Goal: Task Accomplishment & Management: Manage account settings

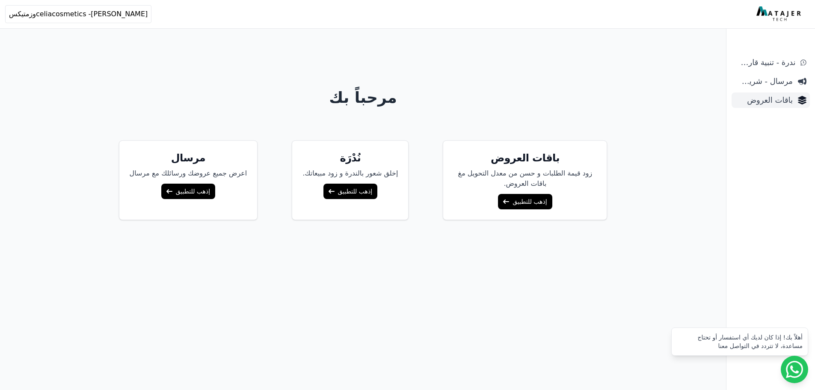
click at [774, 104] on span "باقات العروض" at bounding box center [764, 100] width 58 height 12
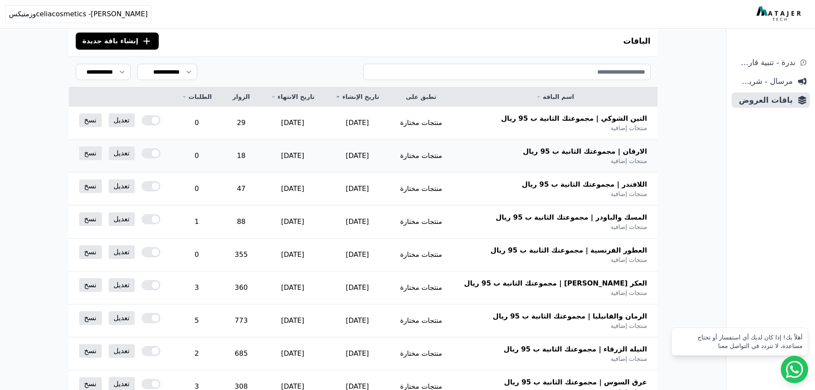
scroll to position [128, 0]
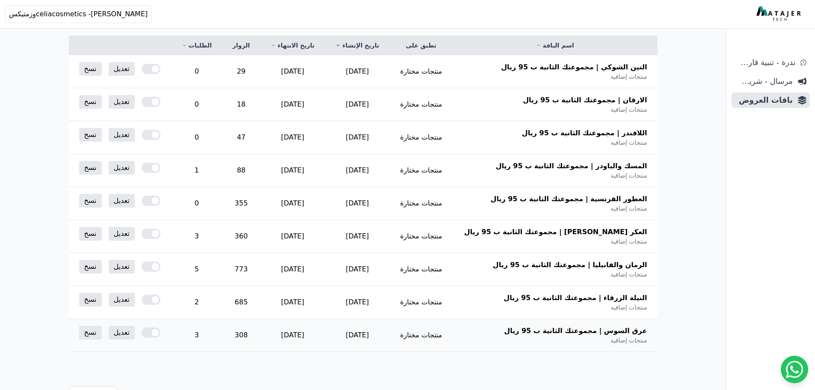
click at [618, 336] on span "منتجات إضافية" at bounding box center [628, 340] width 36 height 9
click at [621, 334] on span "عرق السوس | مجموعتك الثانية ب 95 ريال" at bounding box center [575, 331] width 143 height 10
click at [147, 330] on div at bounding box center [151, 332] width 19 height 10
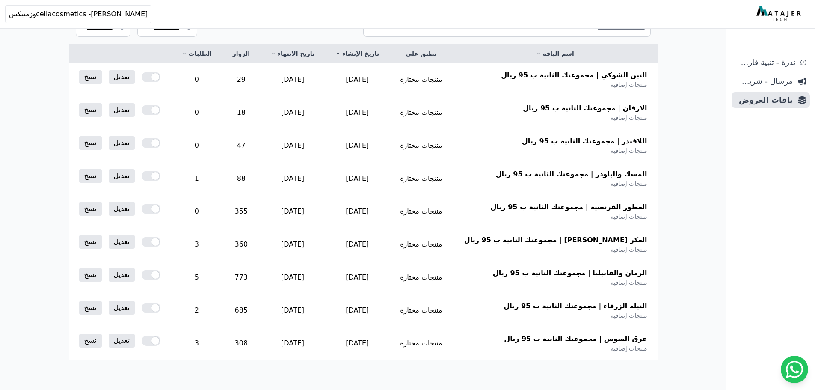
scroll to position [125, 0]
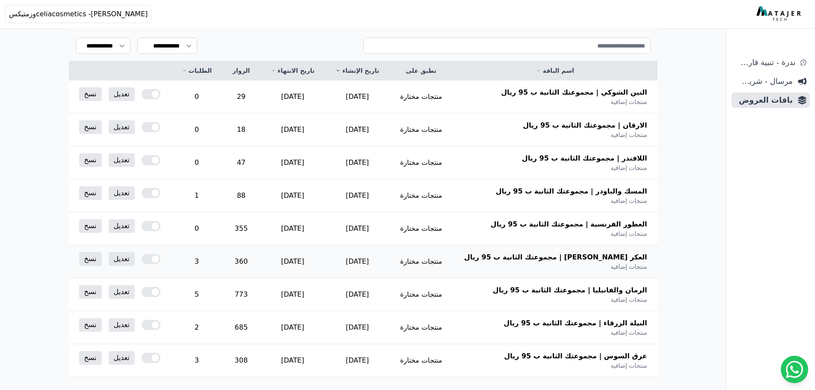
click at [147, 258] on div at bounding box center [151, 259] width 19 height 10
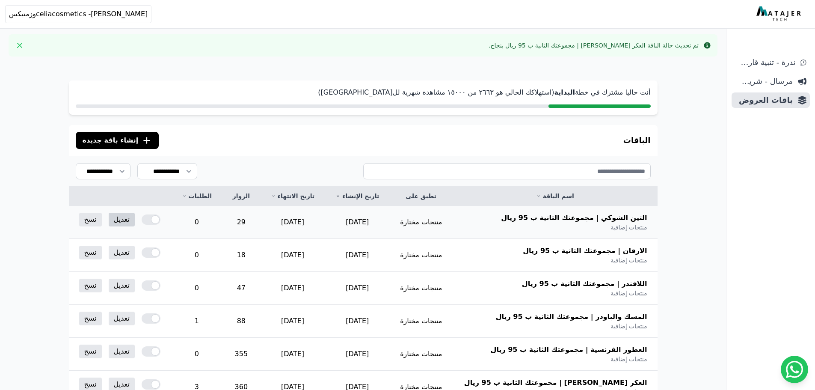
click at [126, 224] on link "تعديل" at bounding box center [122, 220] width 26 height 14
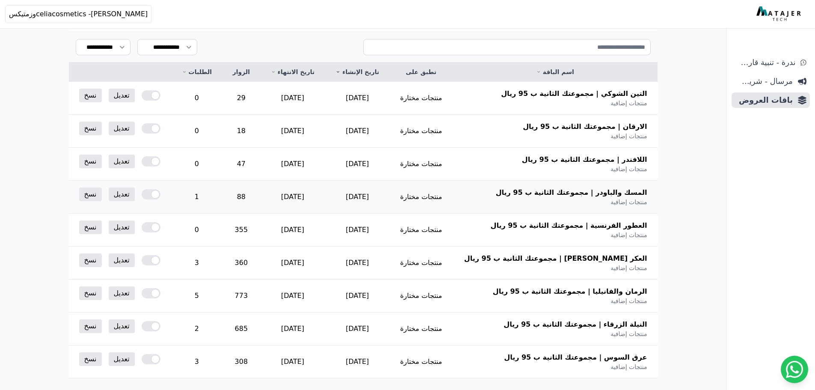
scroll to position [128, 0]
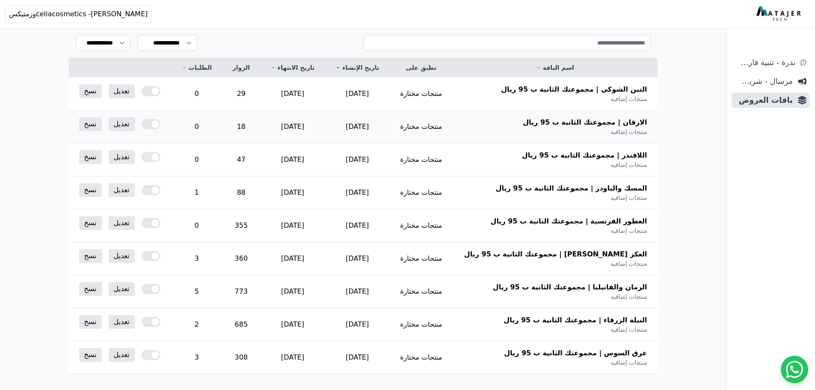
click at [564, 139] on th "الارقان | مجموعتك الثانية ب 95 ريال منتجات إضافية" at bounding box center [555, 126] width 205 height 33
click at [127, 129] on link "تعديل" at bounding box center [122, 124] width 26 height 14
click at [129, 158] on link "تعديل" at bounding box center [122, 157] width 26 height 14
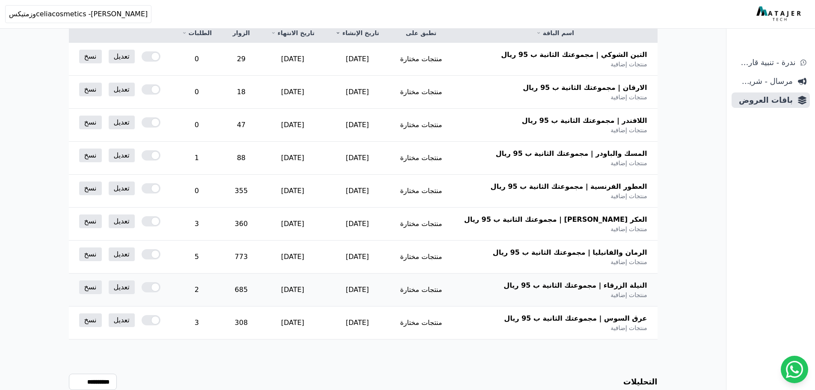
scroll to position [254, 0]
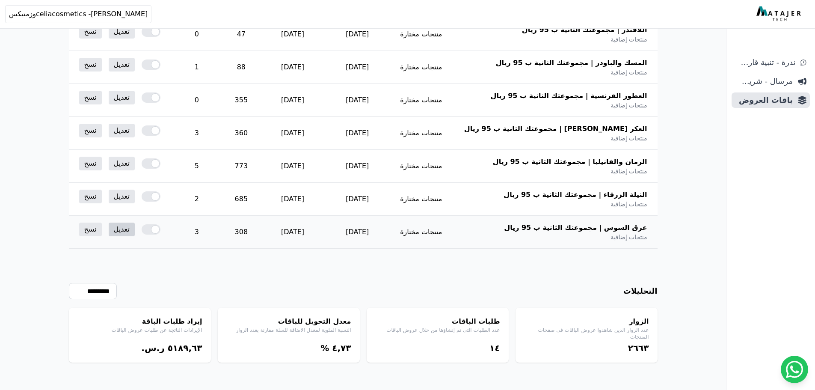
click at [124, 229] on link "تعديل" at bounding box center [122, 229] width 26 height 14
click at [494, 203] on div "النيلة الزرقاء | مجموعتك الثانية ب 95 ريال منتجات إضافية" at bounding box center [555, 199] width 184 height 19
click at [125, 199] on link "تعديل" at bounding box center [122, 197] width 26 height 14
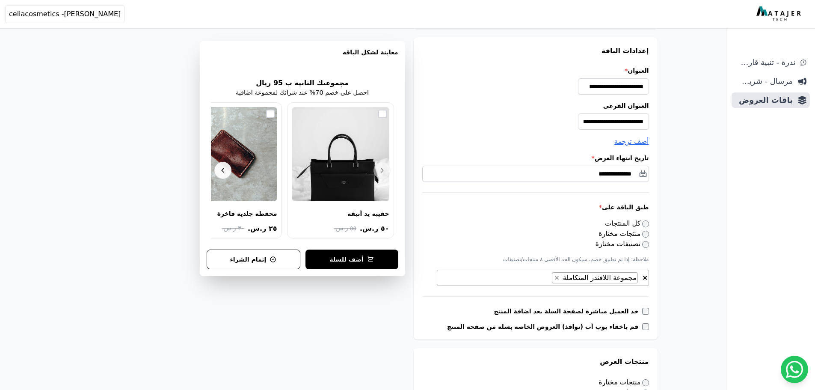
scroll to position [86, 0]
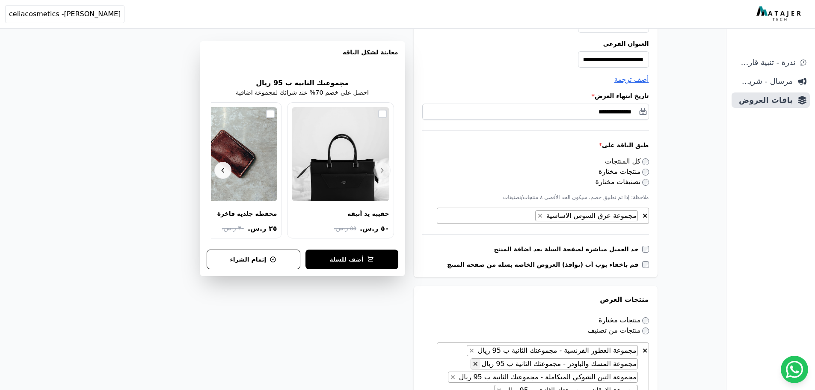
scroll to position [86, 0]
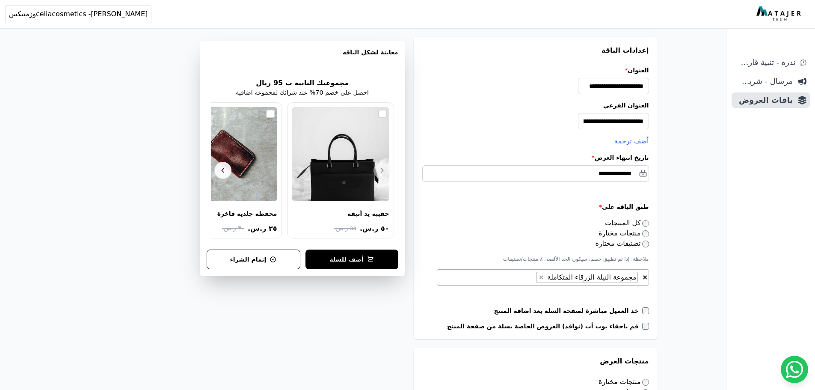
scroll to position [342, 0]
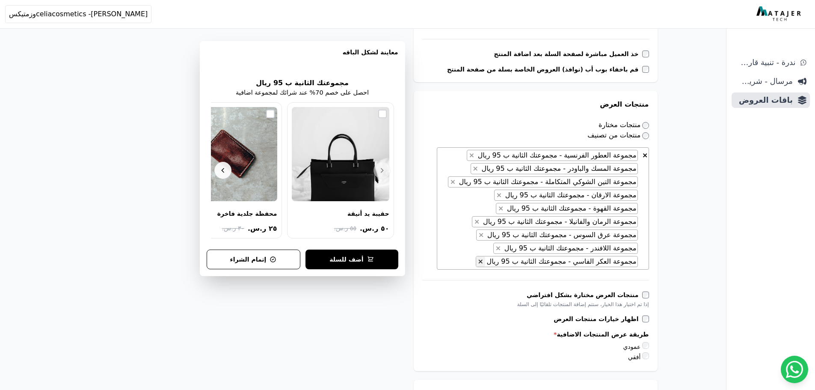
click at [483, 261] on span "×" at bounding box center [481, 261] width 6 height 8
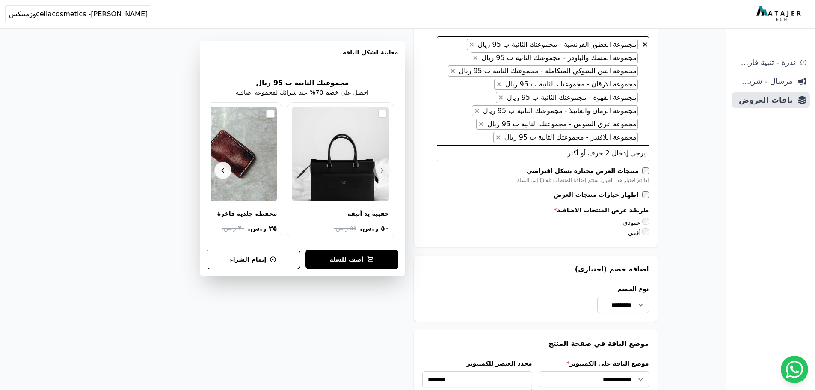
scroll to position [374, 0]
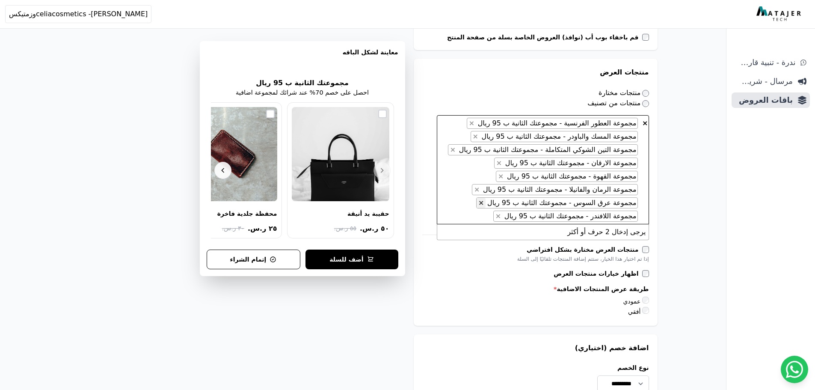
click at [486, 203] on button "×" at bounding box center [481, 203] width 9 height 10
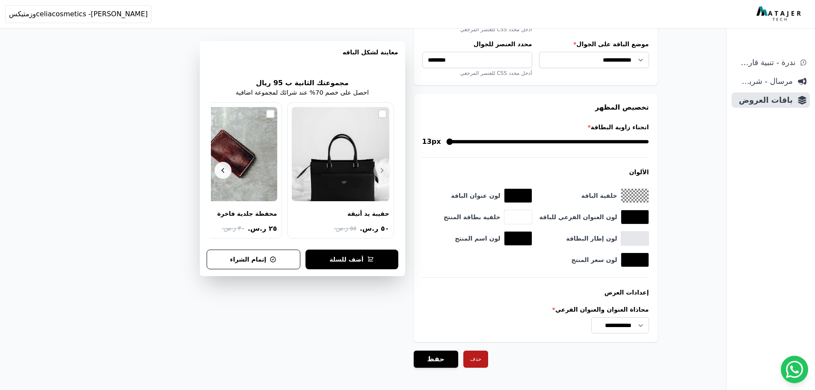
scroll to position [832, 0]
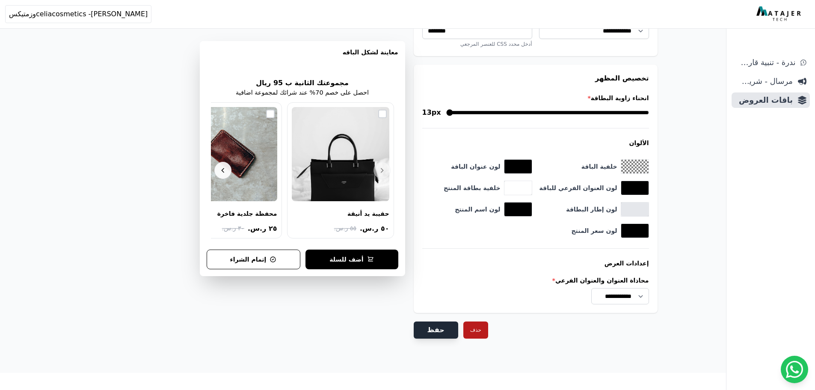
click at [429, 327] on button "حفظ" at bounding box center [436, 329] width 44 height 17
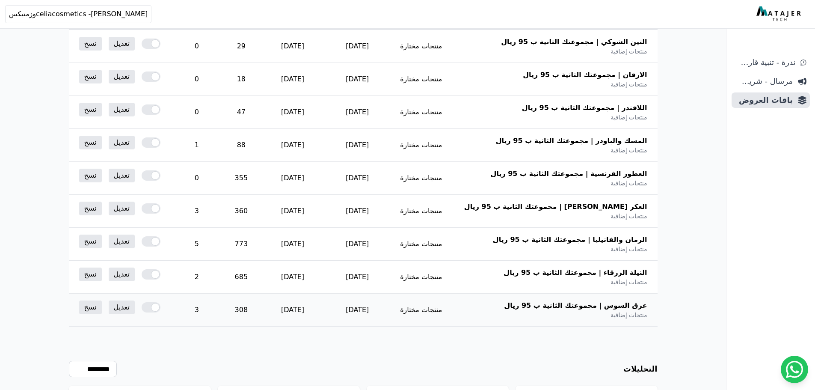
scroll to position [168, 0]
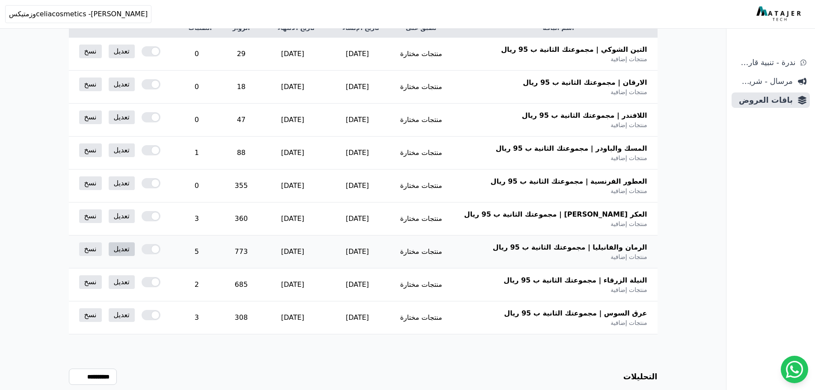
click at [123, 247] on link "تعديل" at bounding box center [122, 249] width 26 height 14
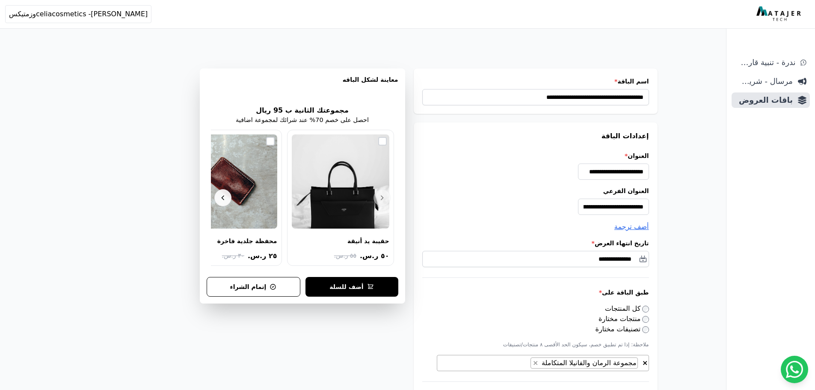
scroll to position [257, 0]
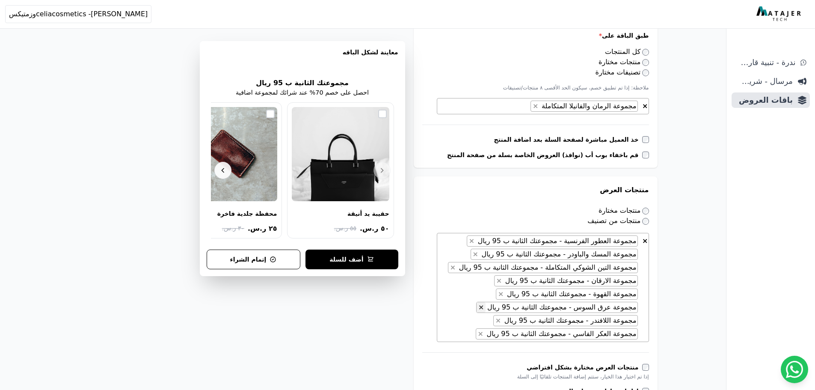
click at [484, 308] on span "×" at bounding box center [481, 307] width 6 height 8
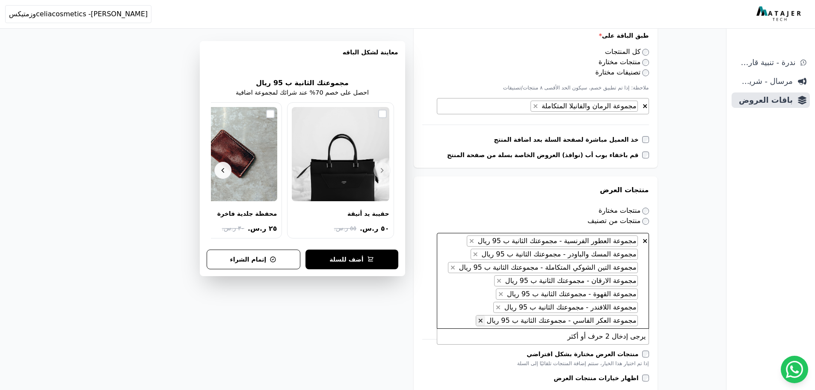
click at [483, 319] on span "×" at bounding box center [481, 320] width 6 height 8
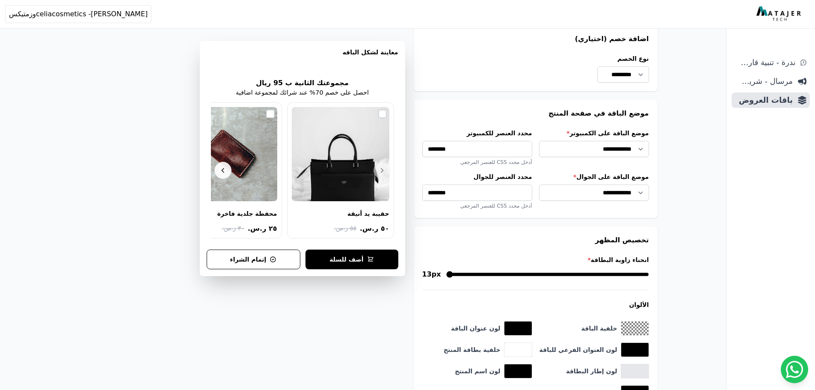
scroll to position [818, 0]
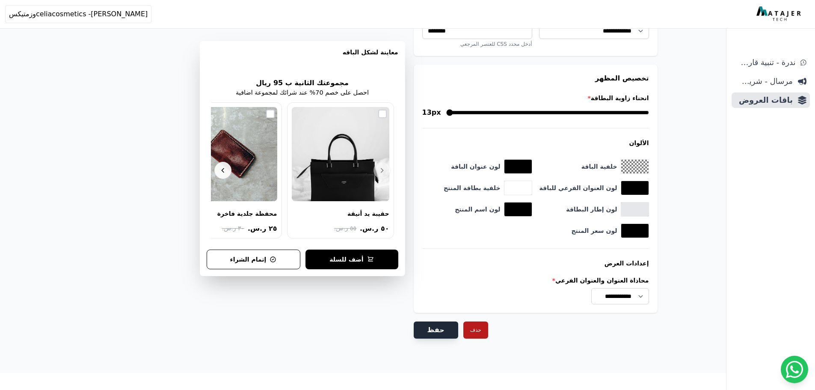
click at [439, 323] on button "حفظ" at bounding box center [436, 329] width 44 height 17
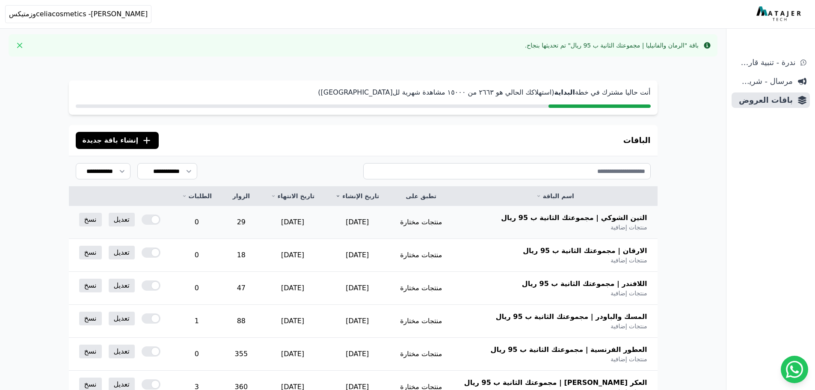
scroll to position [128, 0]
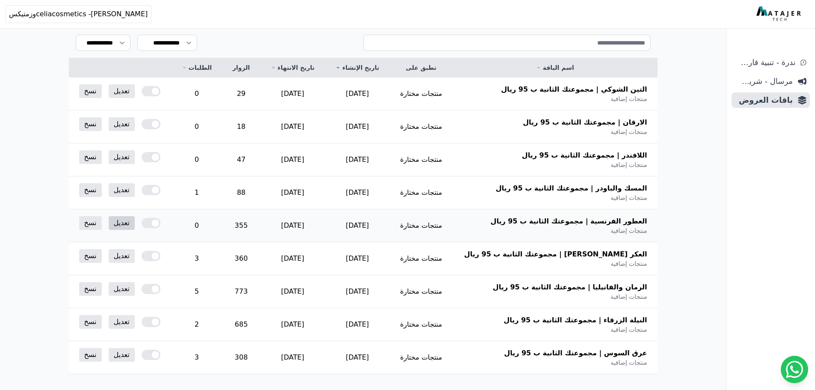
click at [121, 227] on link "تعديل" at bounding box center [122, 223] width 26 height 14
click at [117, 186] on link "تعديل" at bounding box center [122, 190] width 26 height 14
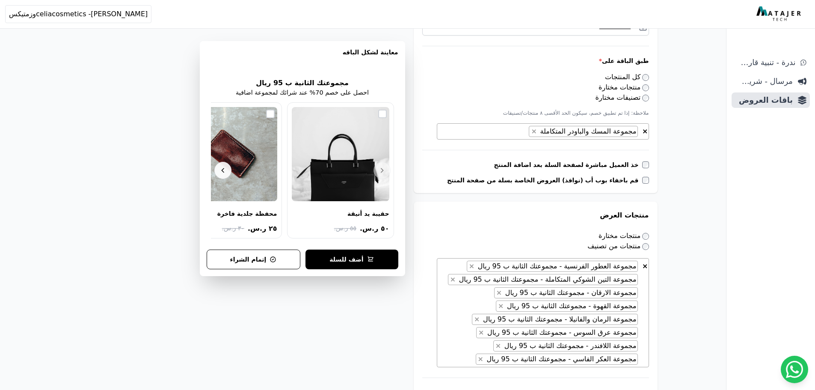
scroll to position [299, 0]
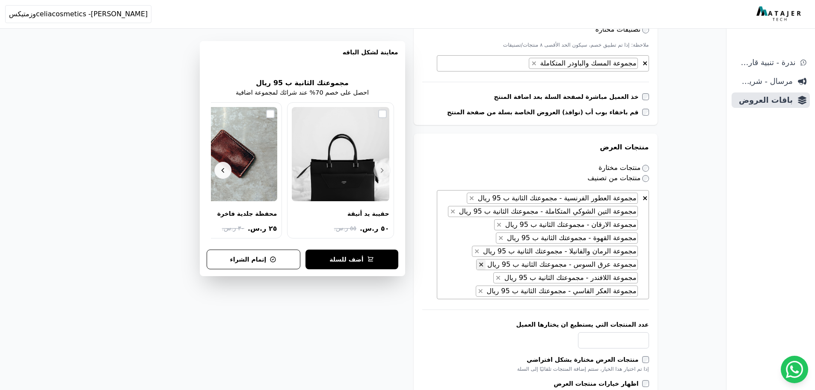
click at [486, 264] on button "×" at bounding box center [481, 264] width 9 height 10
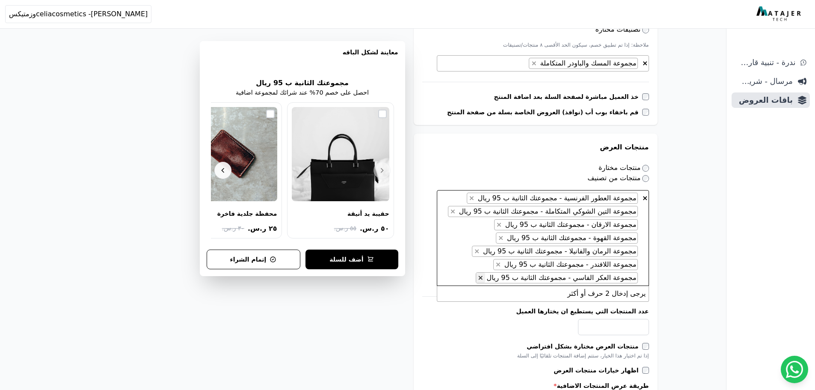
click at [483, 278] on span "×" at bounding box center [481, 277] width 6 height 8
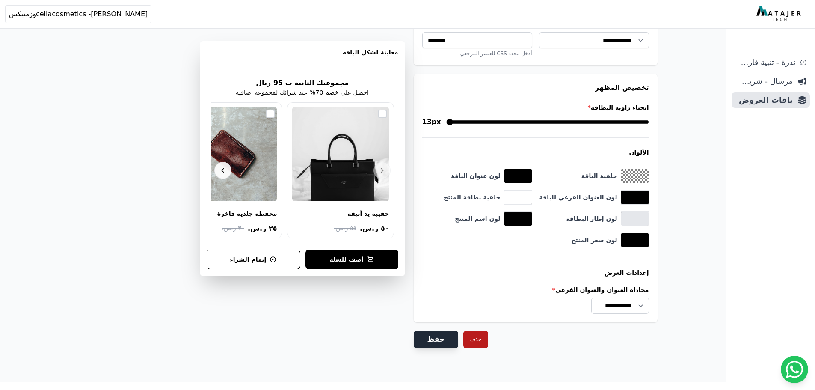
scroll to position [853, 0]
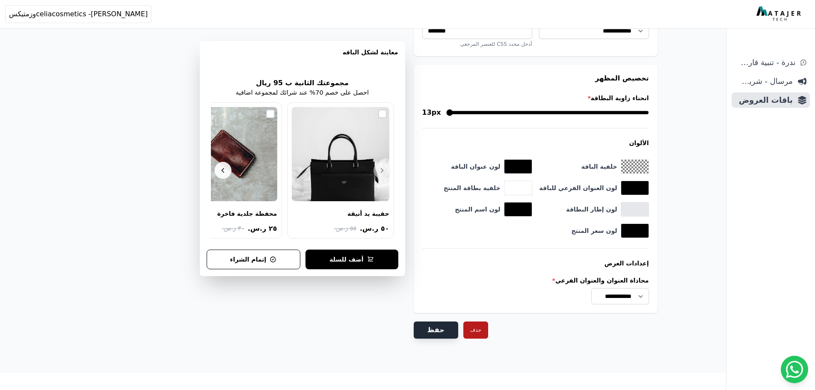
click at [440, 322] on button "حفظ" at bounding box center [436, 329] width 44 height 17
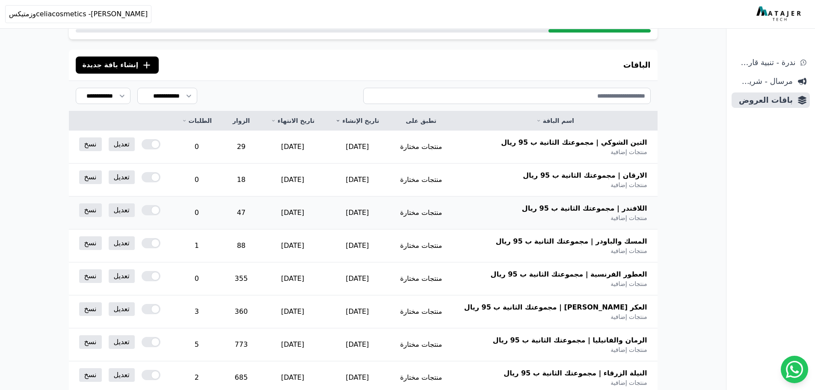
scroll to position [214, 0]
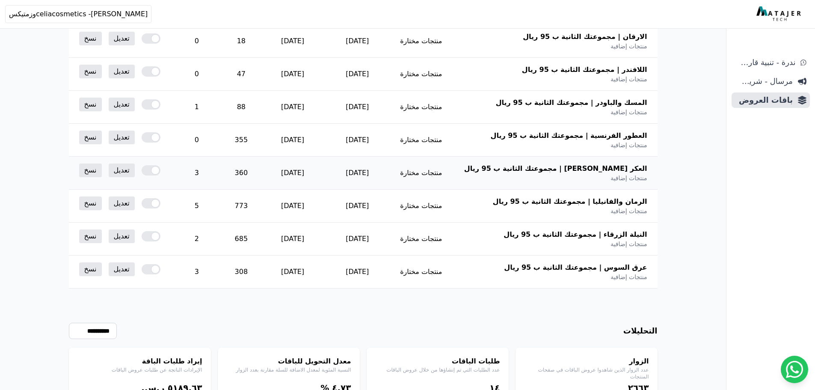
click at [149, 173] on div at bounding box center [151, 170] width 19 height 10
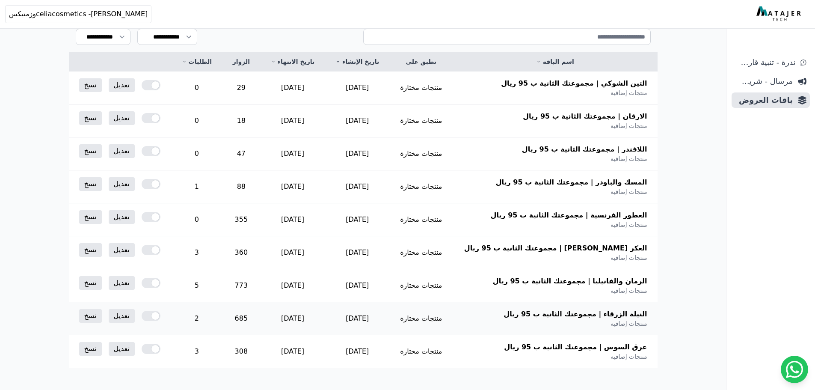
scroll to position [214, 0]
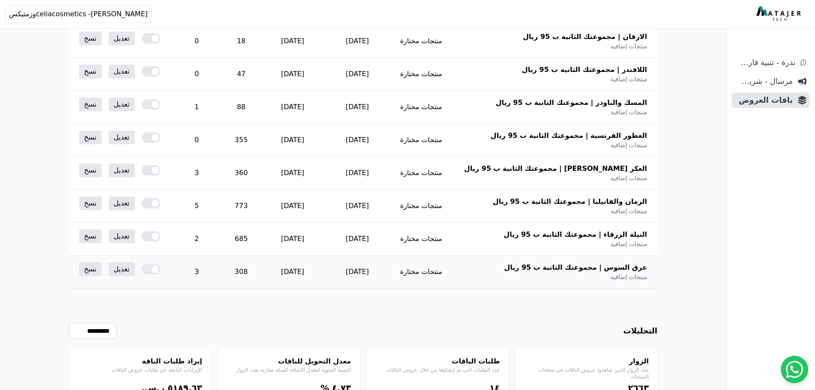
click at [154, 271] on div at bounding box center [151, 269] width 19 height 10
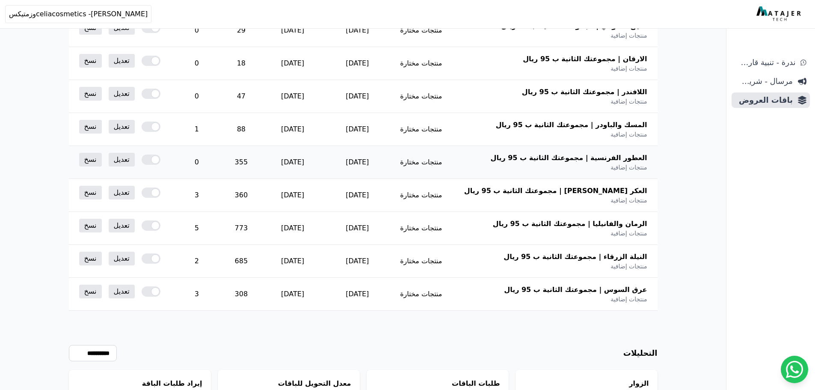
scroll to position [254, 0]
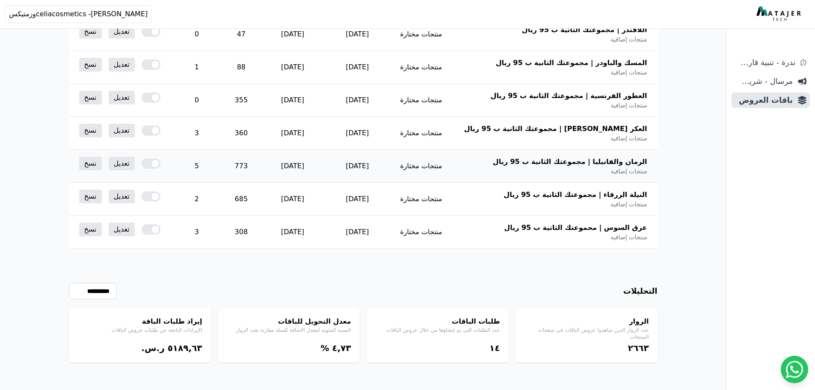
click at [260, 164] on td "773" at bounding box center [241, 166] width 38 height 33
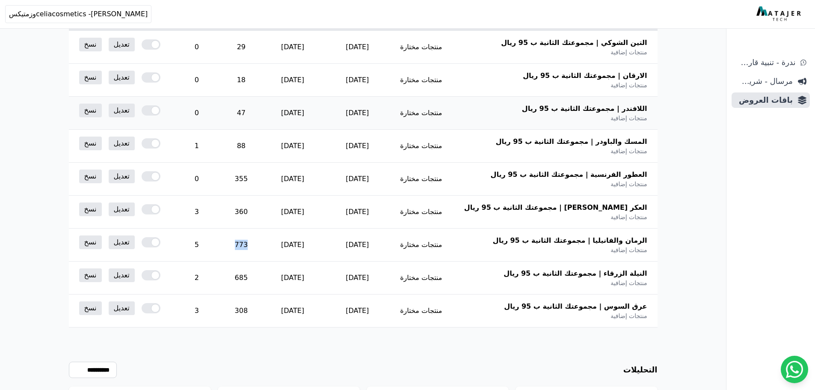
scroll to position [168, 0]
